Goal: Task Accomplishment & Management: Use online tool/utility

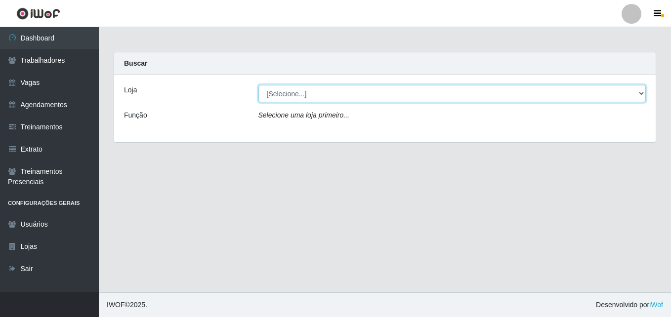
click at [369, 91] on select "[Selecione...] Extremoz Supermercados - Loja 2" at bounding box center [452, 93] width 388 height 17
select select "521"
click at [258, 85] on select "[Selecione...] Extremoz Supermercados - Loja 2" at bounding box center [452, 93] width 388 height 17
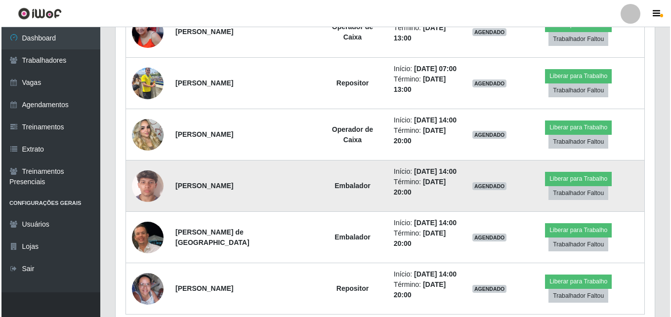
scroll to position [377, 0]
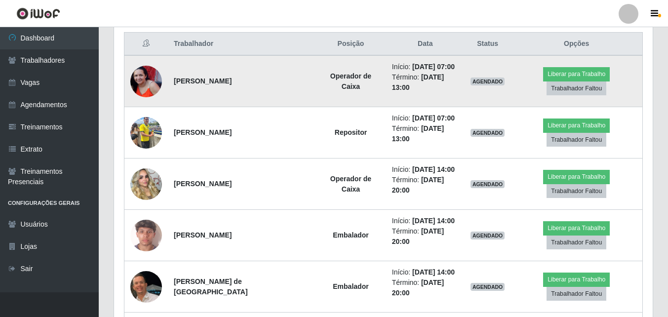
click at [538, 69] on td "Liberar para Trabalho Trabalhador Faltou" at bounding box center [577, 81] width 132 height 52
click at [543, 72] on button "Liberar para Trabalho" at bounding box center [576, 74] width 67 height 14
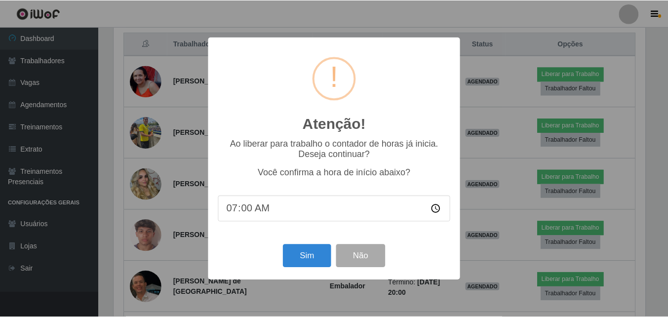
scroll to position [205, 534]
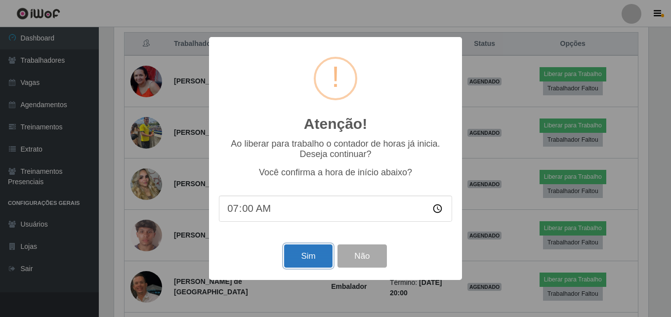
click at [300, 251] on button "Sim" at bounding box center [308, 255] width 48 height 23
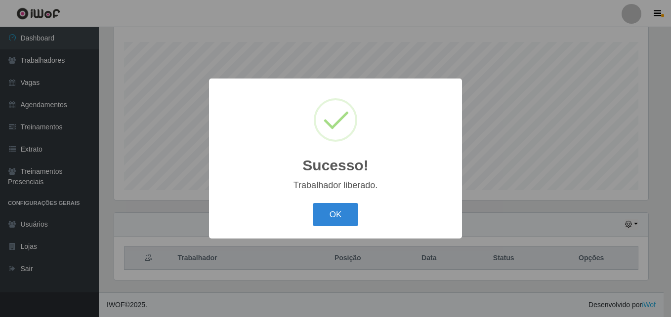
click at [313, 203] on button "OK" at bounding box center [336, 214] width 46 height 23
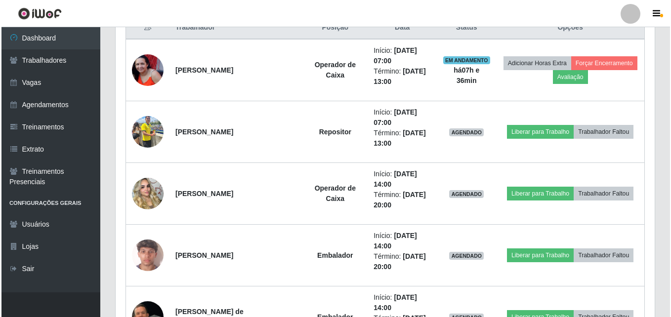
scroll to position [311, 0]
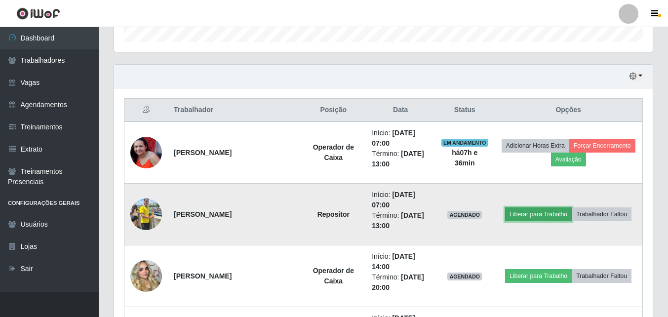
click at [535, 213] on button "Liberar para Trabalho" at bounding box center [538, 214] width 67 height 14
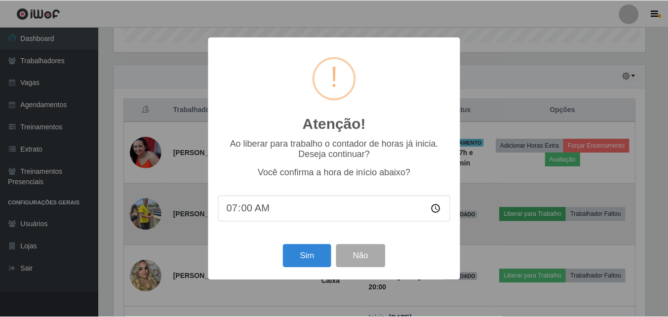
scroll to position [205, 534]
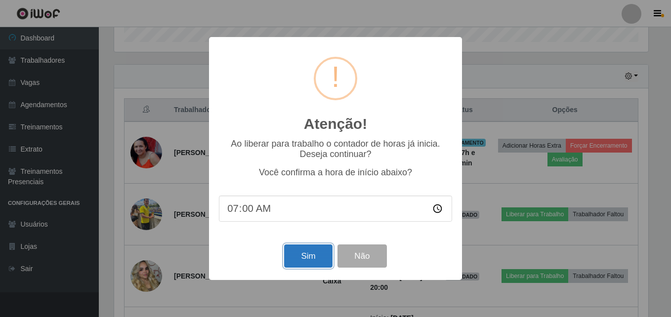
click at [299, 263] on button "Sim" at bounding box center [308, 255] width 48 height 23
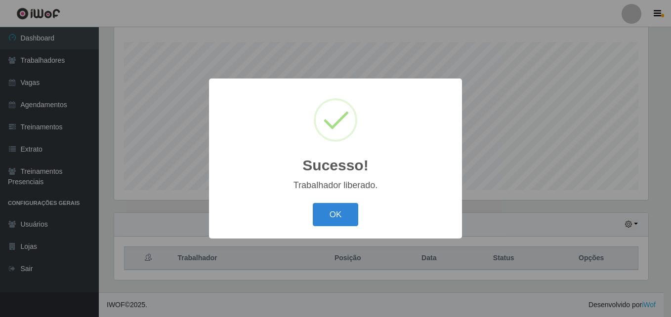
click at [313, 203] on button "OK" at bounding box center [336, 214] width 46 height 23
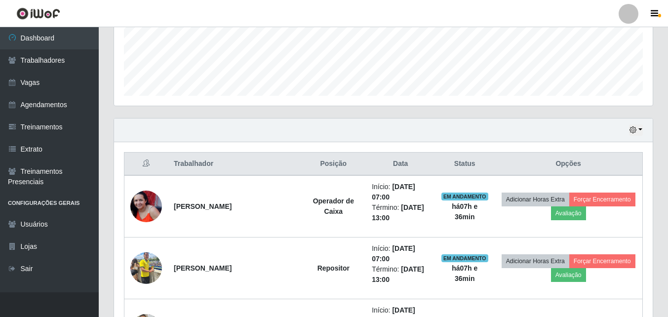
scroll to position [410, 0]
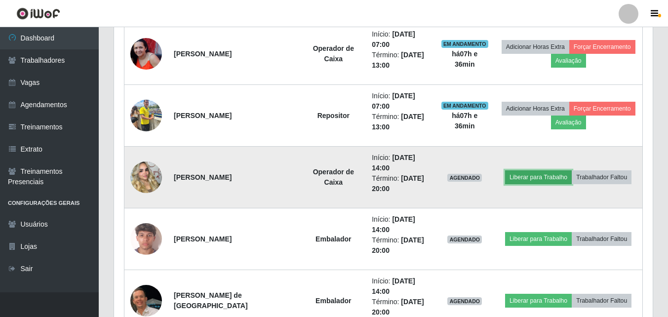
click at [542, 177] on button "Liberar para Trabalho" at bounding box center [538, 177] width 67 height 14
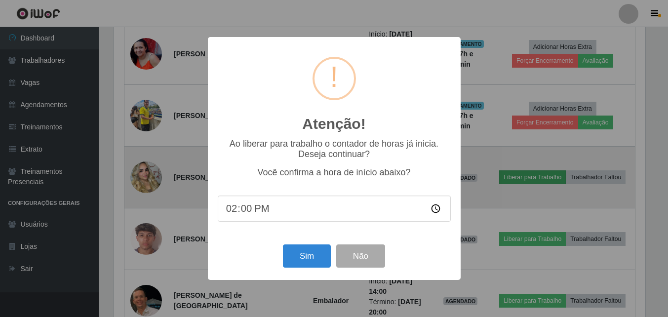
scroll to position [205, 534]
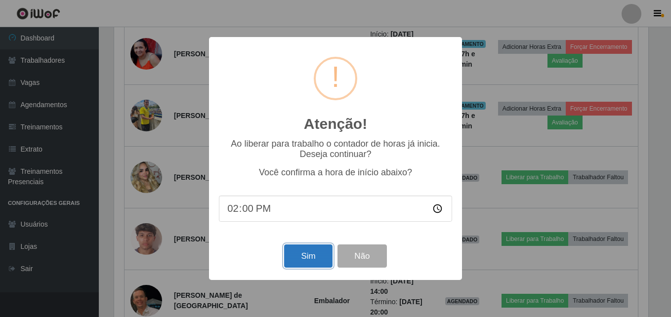
click at [308, 259] on button "Sim" at bounding box center [308, 255] width 48 height 23
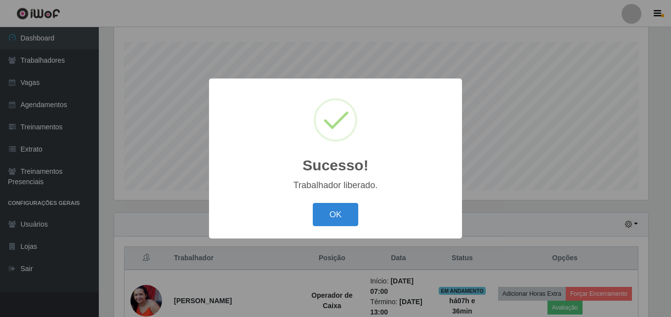
click at [313, 203] on button "OK" at bounding box center [336, 214] width 46 height 23
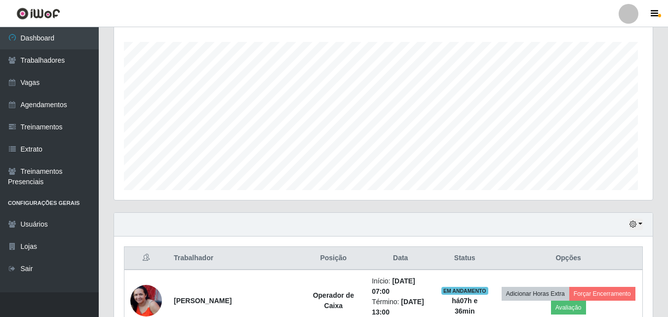
scroll to position [0, 0]
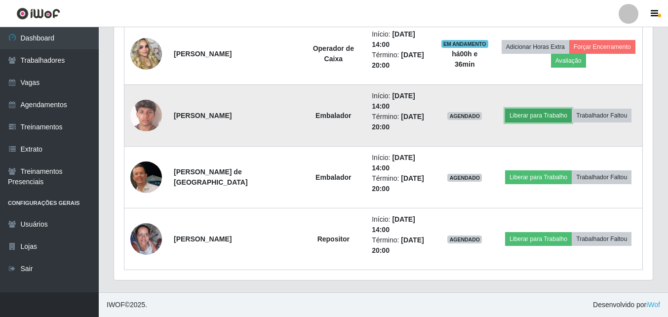
click at [550, 118] on button "Liberar para Trabalho" at bounding box center [538, 116] width 67 height 14
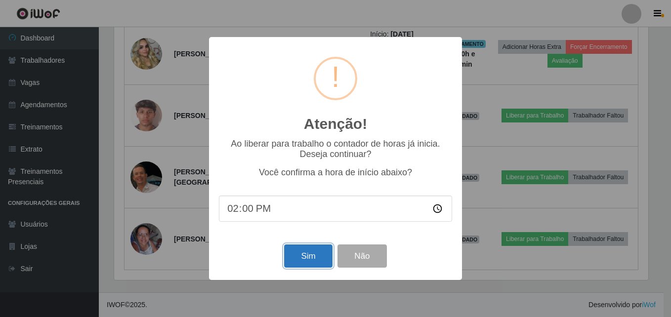
click at [298, 266] on button "Sim" at bounding box center [308, 255] width 48 height 23
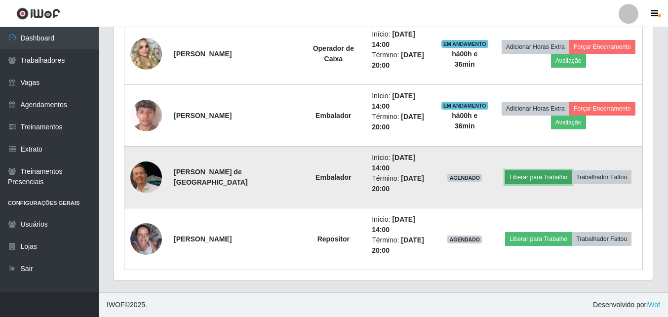
click at [551, 178] on button "Liberar para Trabalho" at bounding box center [538, 177] width 67 height 14
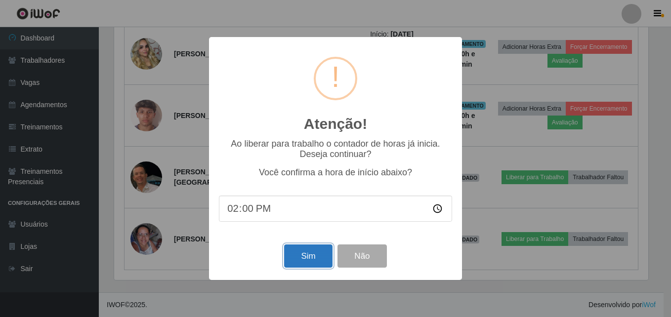
click at [311, 262] on button "Sim" at bounding box center [308, 255] width 48 height 23
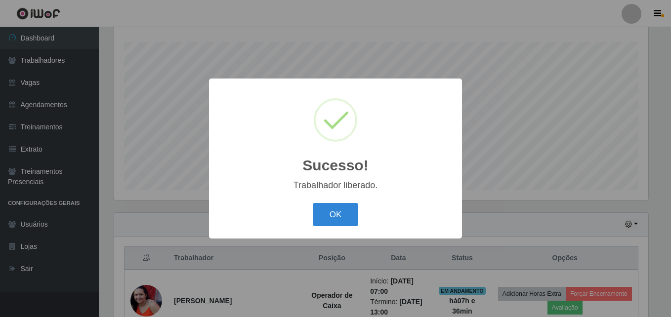
click at [313, 203] on button "OK" at bounding box center [336, 214] width 46 height 23
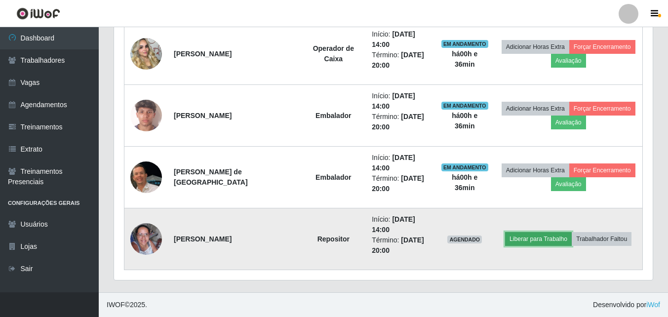
click at [532, 242] on button "Liberar para Trabalho" at bounding box center [538, 239] width 67 height 14
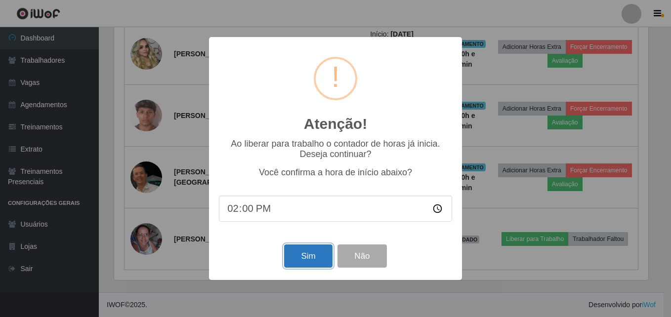
click at [302, 257] on button "Sim" at bounding box center [308, 255] width 48 height 23
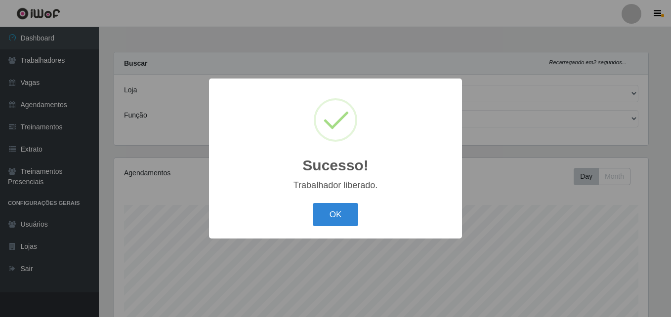
click at [313, 203] on button "OK" at bounding box center [336, 214] width 46 height 23
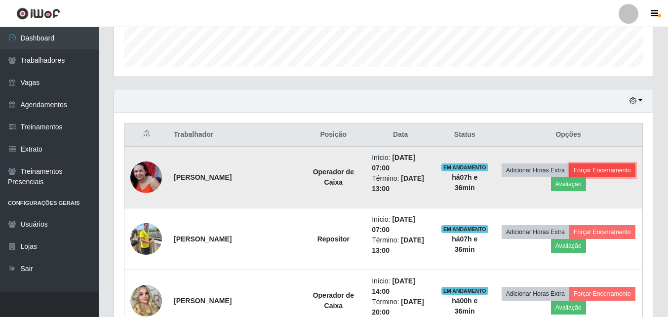
click at [593, 167] on button "Forçar Encerramento" at bounding box center [602, 170] width 66 height 14
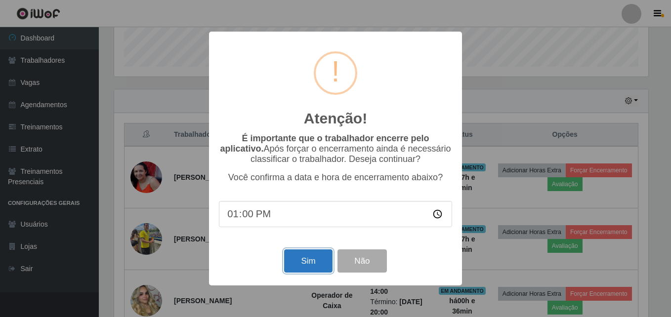
click at [317, 262] on button "Sim" at bounding box center [308, 260] width 48 height 23
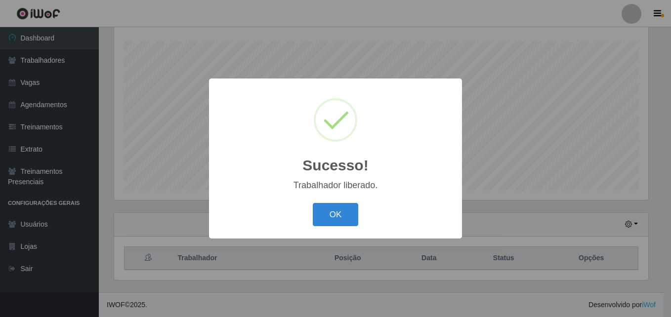
click at [313, 203] on button "OK" at bounding box center [336, 214] width 46 height 23
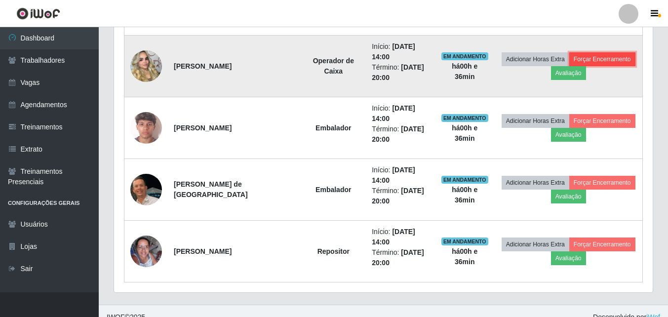
click at [599, 62] on button "Forçar Encerramento" at bounding box center [602, 59] width 66 height 14
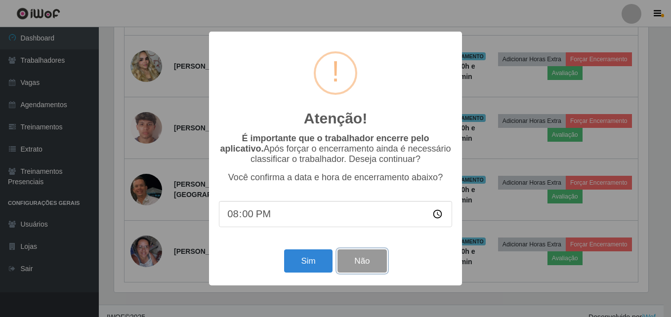
click at [357, 267] on button "Não" at bounding box center [361, 260] width 49 height 23
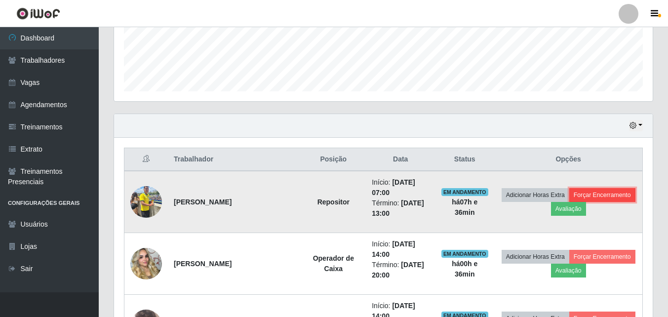
click at [599, 200] on button "Forçar Encerramento" at bounding box center [602, 195] width 66 height 14
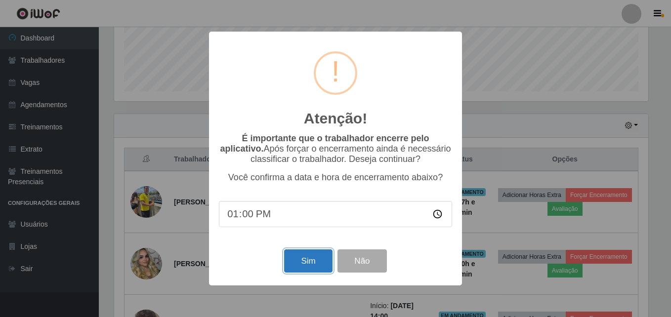
click at [306, 257] on button "Sim" at bounding box center [308, 260] width 48 height 23
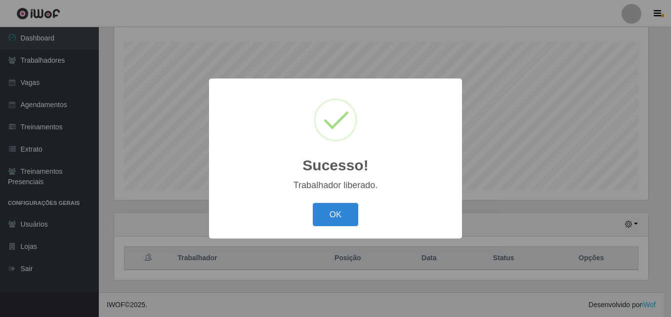
click at [313, 203] on button "OK" at bounding box center [336, 214] width 46 height 23
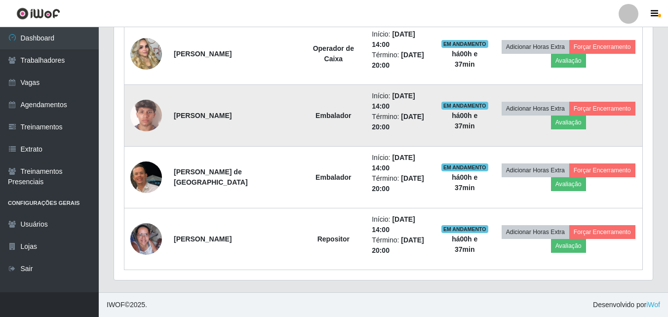
click at [144, 115] on img at bounding box center [146, 115] width 32 height 56
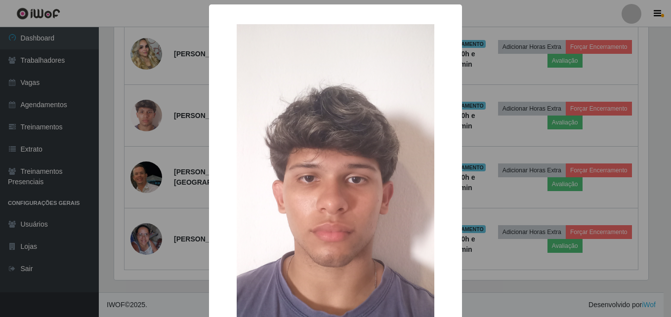
click at [160, 170] on div "× OK Cancel" at bounding box center [335, 158] width 671 height 317
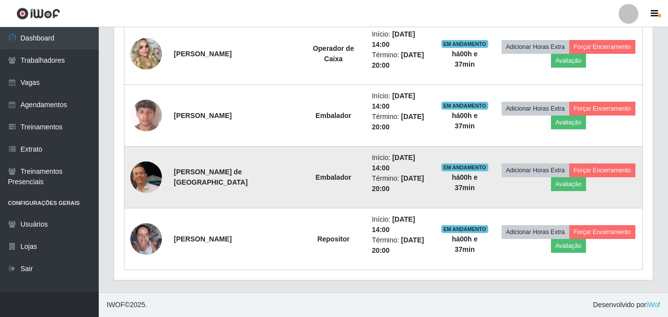
click at [139, 174] on img at bounding box center [146, 177] width 32 height 79
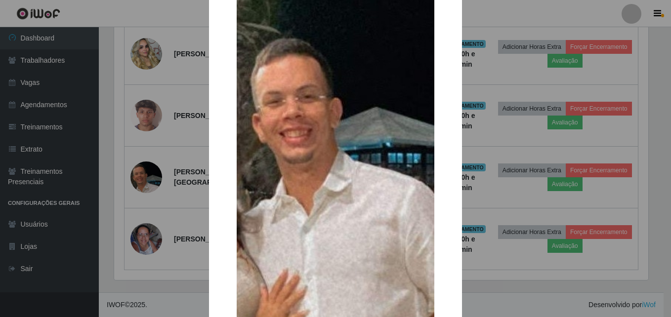
click at [497, 166] on div "× OK Cancel" at bounding box center [335, 158] width 671 height 317
